Goal: Task Accomplishment & Management: Manage account settings

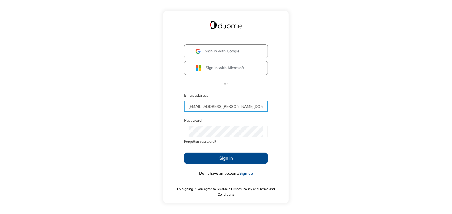
type input "[EMAIL_ADDRESS][PERSON_NAME][DOMAIN_NAME]"
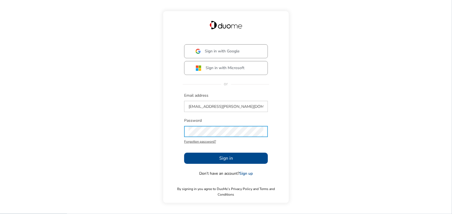
click at [223, 161] on span "Sign in" at bounding box center [226, 158] width 14 height 7
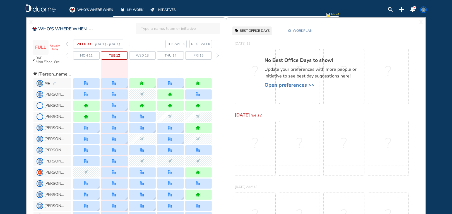
click at [143, 57] on span "Wed 13" at bounding box center [142, 56] width 13 height 6
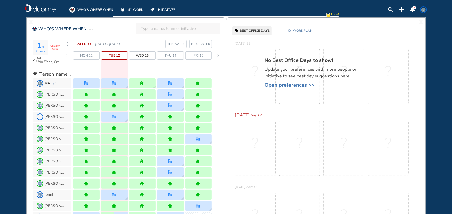
click at [200, 44] on span "NEXT WEEK" at bounding box center [200, 44] width 19 height 6
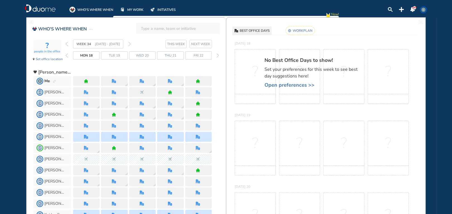
click at [149, 29] on input "search" at bounding box center [180, 28] width 78 height 12
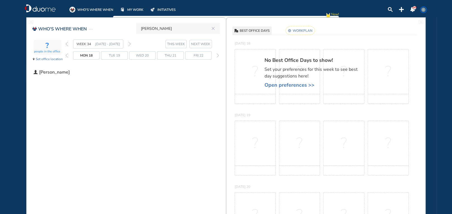
type input "[PERSON_NAME]"
click at [180, 45] on span "THIS WEEK" at bounding box center [176, 44] width 18 height 6
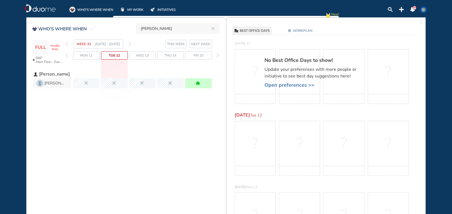
click at [202, 44] on span "NEXT WEEK" at bounding box center [200, 44] width 19 height 6
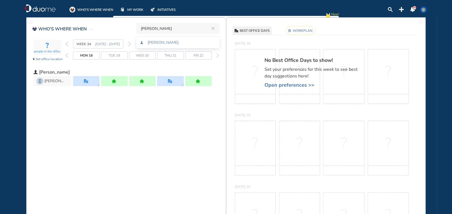
drag, startPoint x: 172, startPoint y: 29, endPoint x: 111, endPoint y: 35, distance: 61.1
click at [117, 28] on div "WHO'S WHERE WHEN [PERSON_NAME] ? people in the office Set office location WEEK …" at bounding box center [125, 58] width 199 height 74
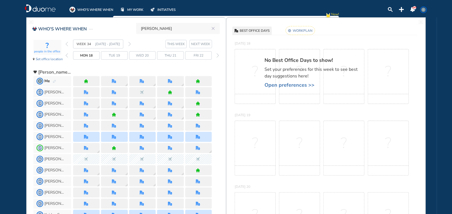
type input "[PERSON_NAME]"
click button "submit" at bounding box center [0, 0] width 0 height 0
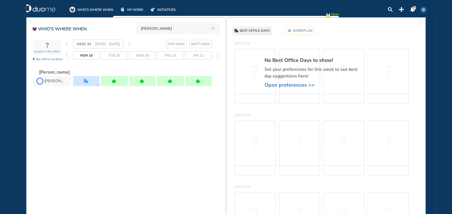
drag, startPoint x: 176, startPoint y: 28, endPoint x: 114, endPoint y: 29, distance: 62.5
click at [116, 28] on div "WHO'S WHERE WHEN [PERSON_NAME] ? people in the office Set office location WEEK …" at bounding box center [125, 58] width 199 height 74
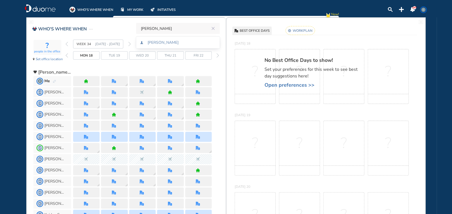
type input "[PERSON_NAME]"
click button "submit" at bounding box center [0, 0] width 0 height 0
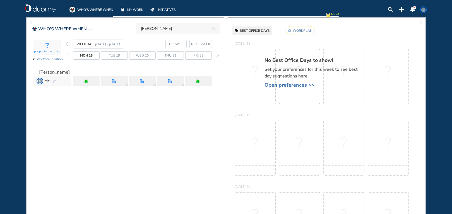
click at [198, 54] on span "Fri 22" at bounding box center [199, 56] width 10 height 6
click at [298, 30] on rect at bounding box center [300, 30] width 29 height 9
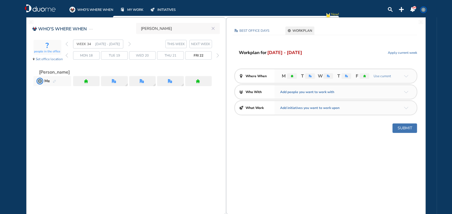
click at [347, 76] on img "office" at bounding box center [346, 76] width 3 height 3
click at [408, 76] on img "arrow-down-a5b4c4" at bounding box center [406, 76] width 4 height 3
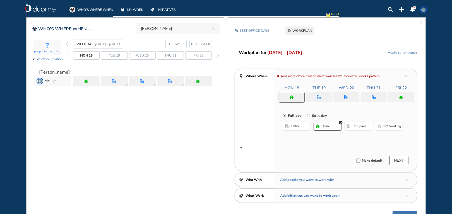
click at [373, 96] on img "office" at bounding box center [374, 97] width 4 height 4
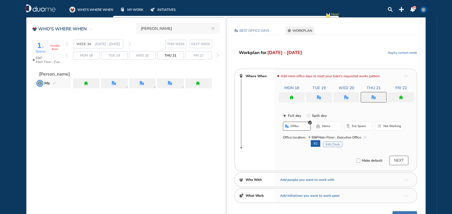
click at [330, 127] on button "home" at bounding box center [328, 126] width 28 height 9
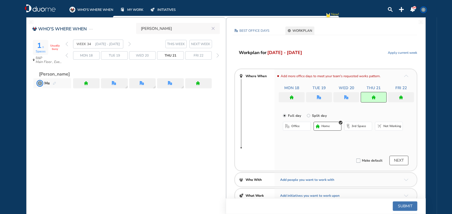
click at [402, 96] on img "home" at bounding box center [401, 97] width 4 height 4
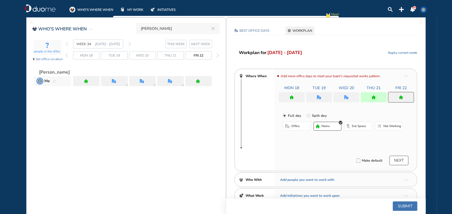
click at [290, 128] on button "office" at bounding box center [297, 126] width 28 height 9
click at [403, 206] on button "Submit" at bounding box center [405, 206] width 25 height 9
